Goal: Task Accomplishment & Management: Manage account settings

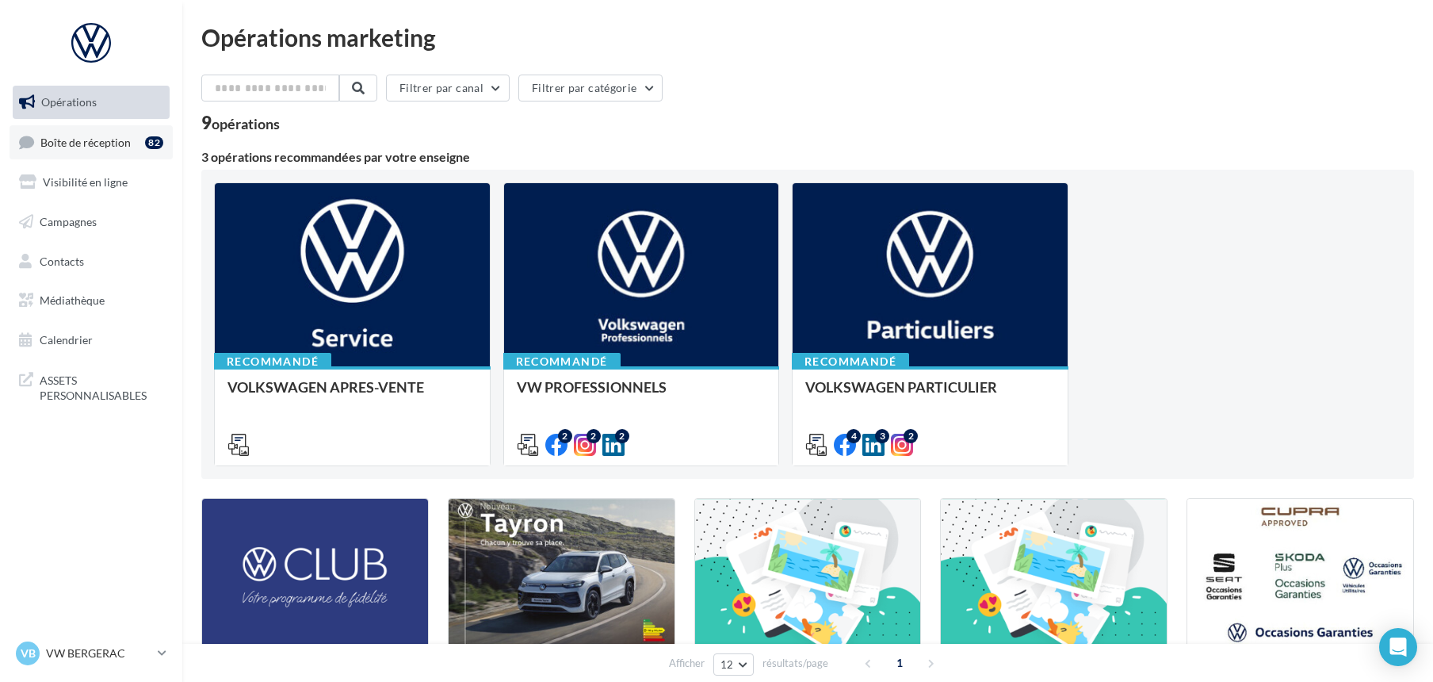
click at [97, 146] on span "Boîte de réception" at bounding box center [85, 141] width 90 height 13
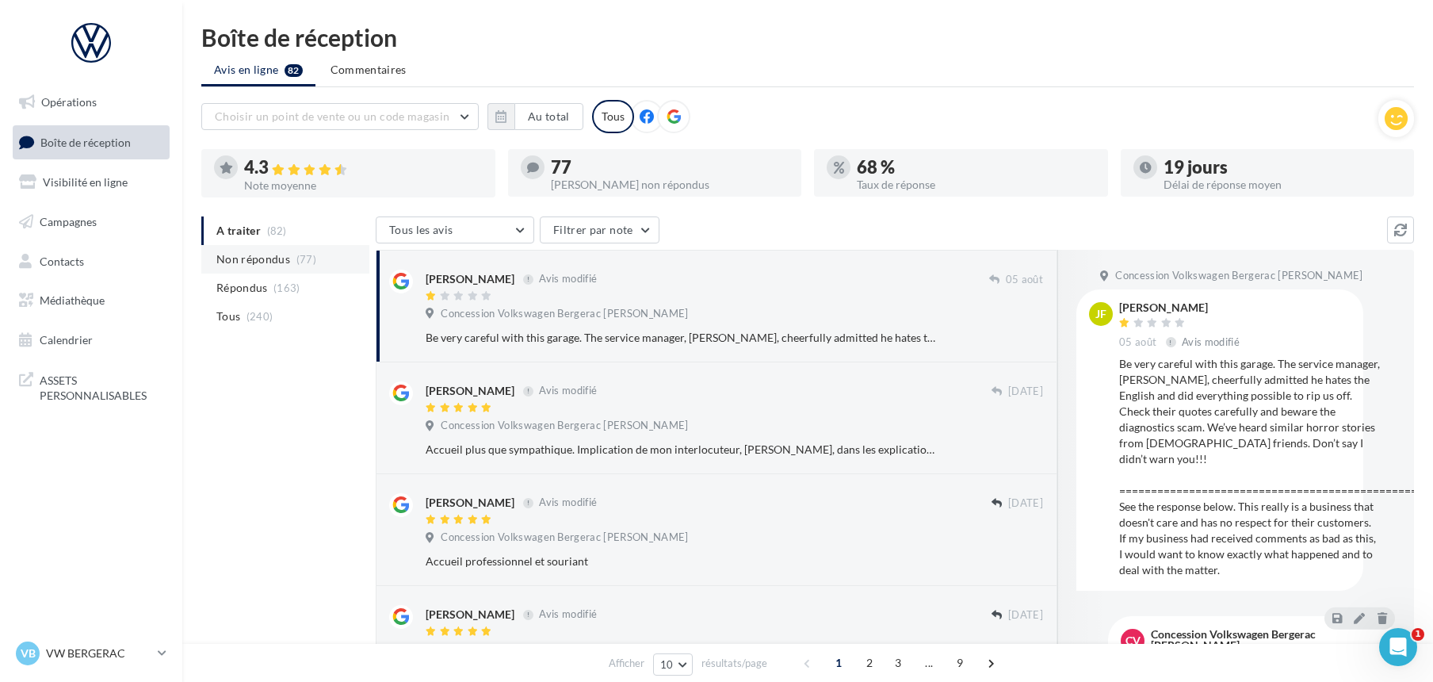
click at [246, 262] on span "Non répondus" at bounding box center [253, 259] width 74 height 16
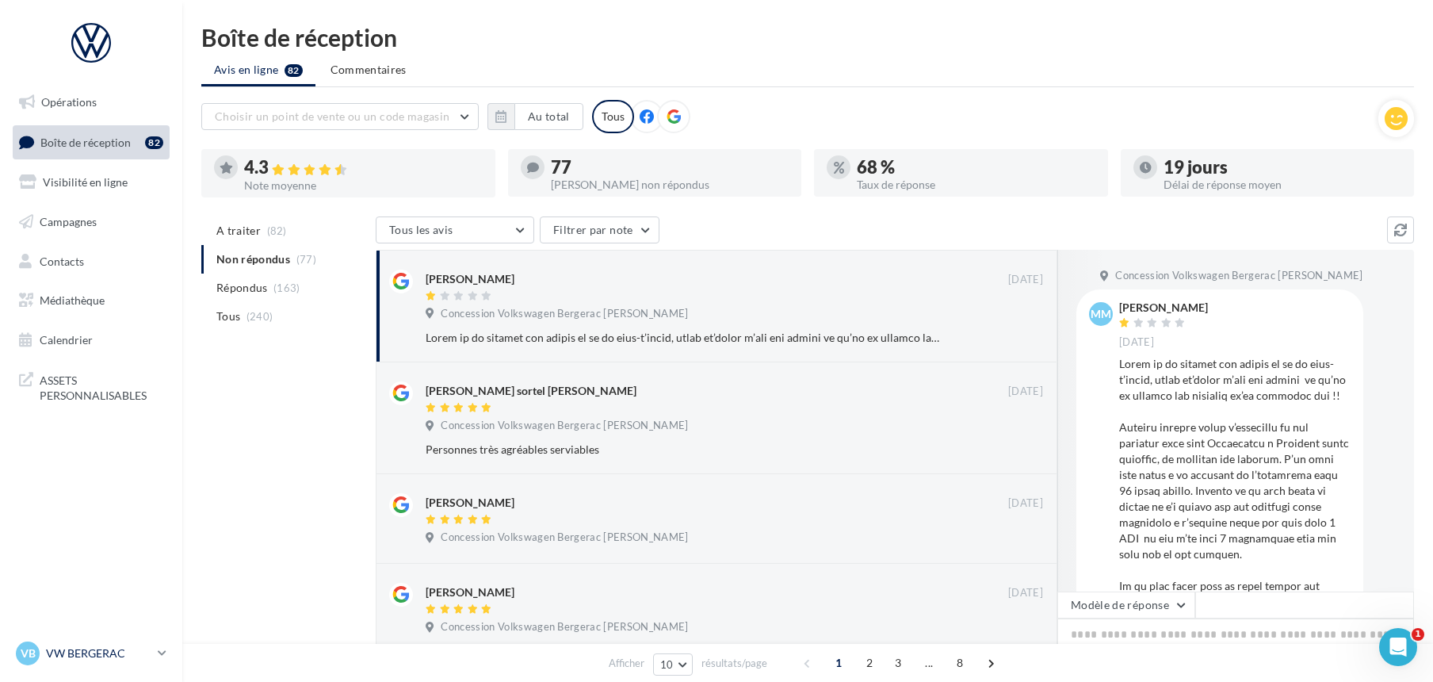
click at [81, 648] on p "VW BERGERAC" at bounding box center [98, 653] width 105 height 16
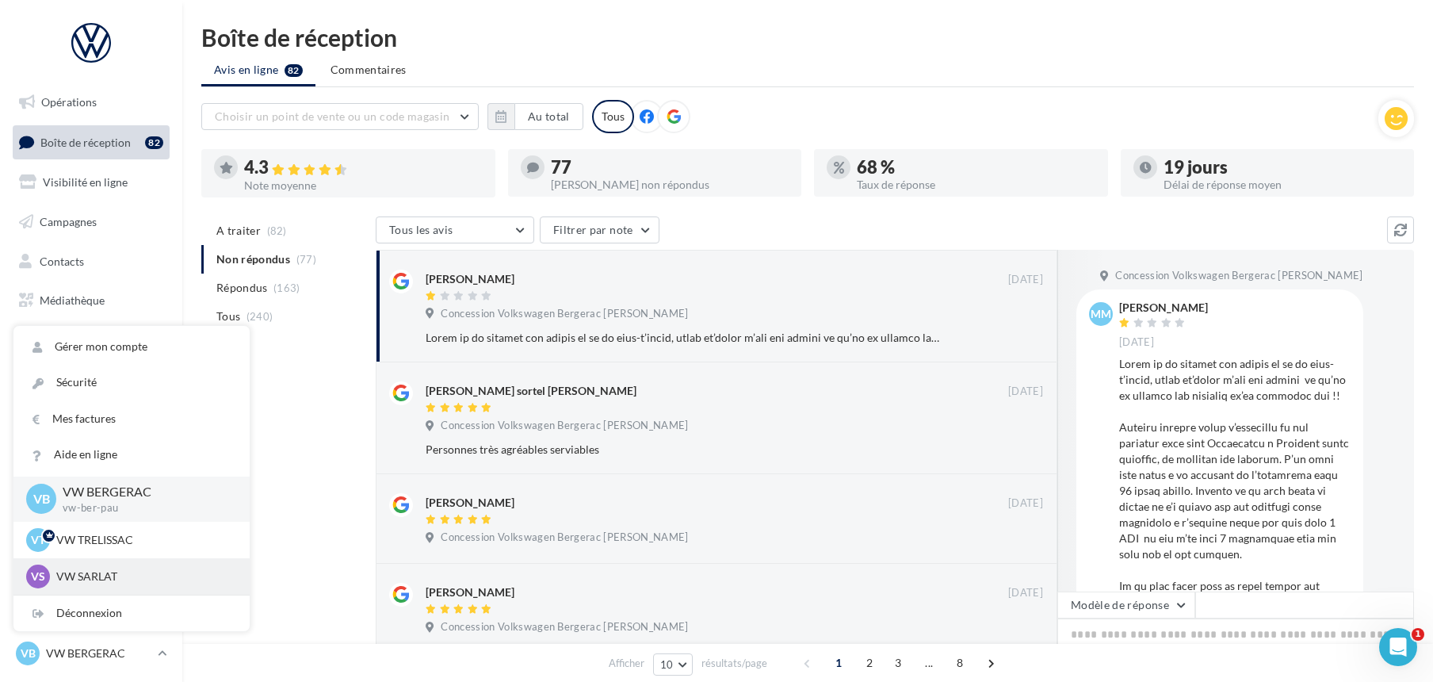
click at [87, 574] on p "VW SARLAT" at bounding box center [143, 576] width 174 height 16
